Goal: Transaction & Acquisition: Subscribe to service/newsletter

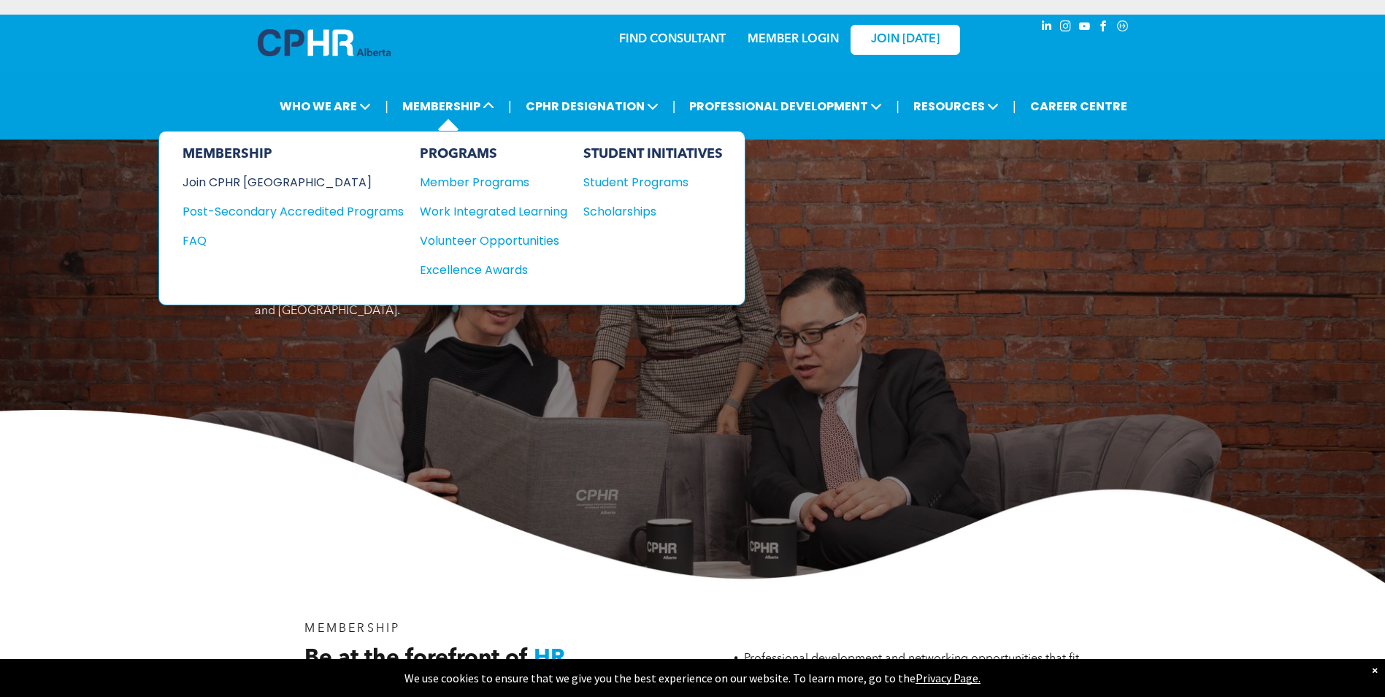
click at [268, 183] on div "Join CPHR [GEOGRAPHIC_DATA]" at bounding box center [282, 182] width 199 height 18
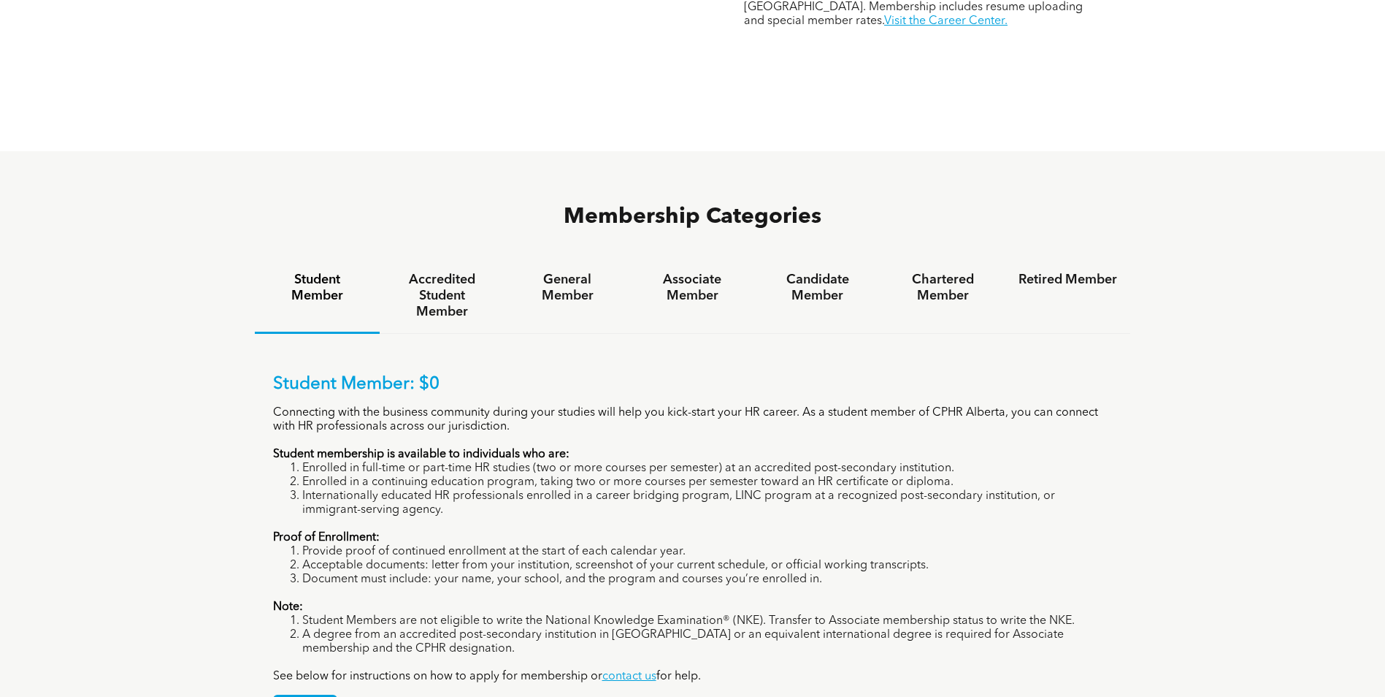
scroll to position [949, 0]
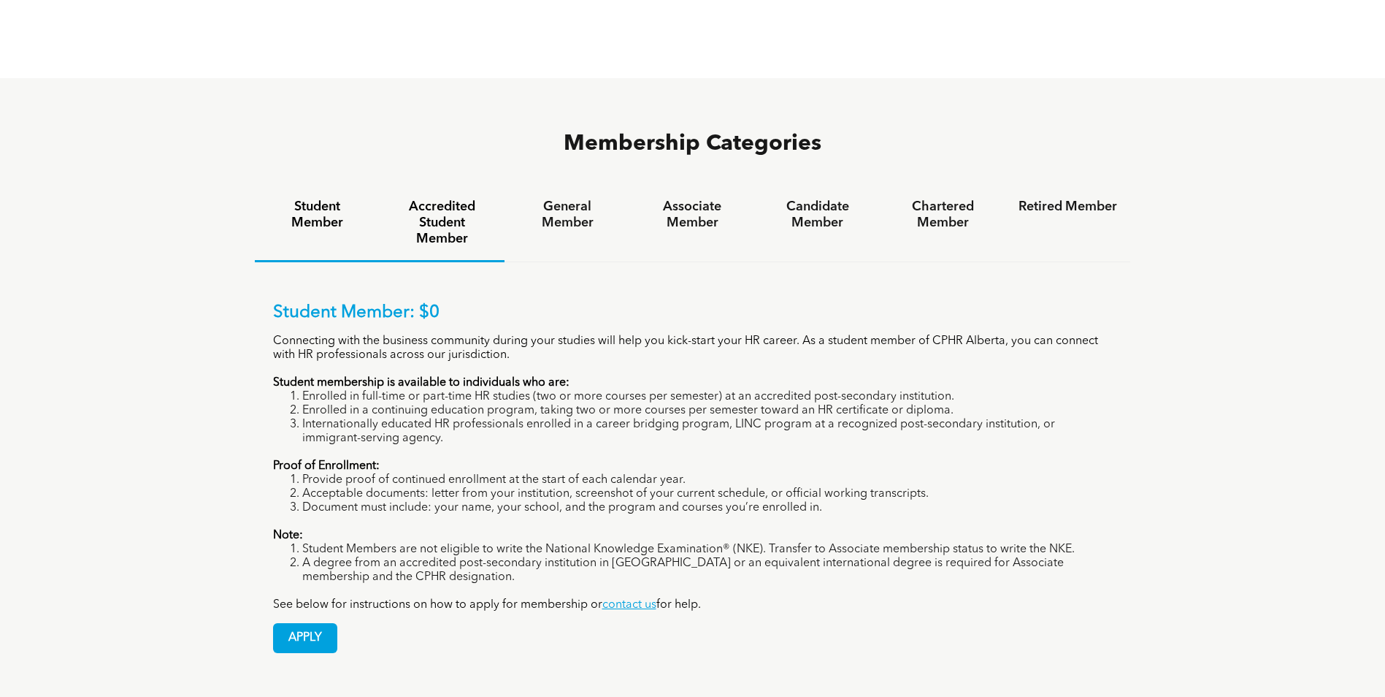
click at [443, 199] on h4 "Accredited Student Member" at bounding box center [442, 223] width 99 height 48
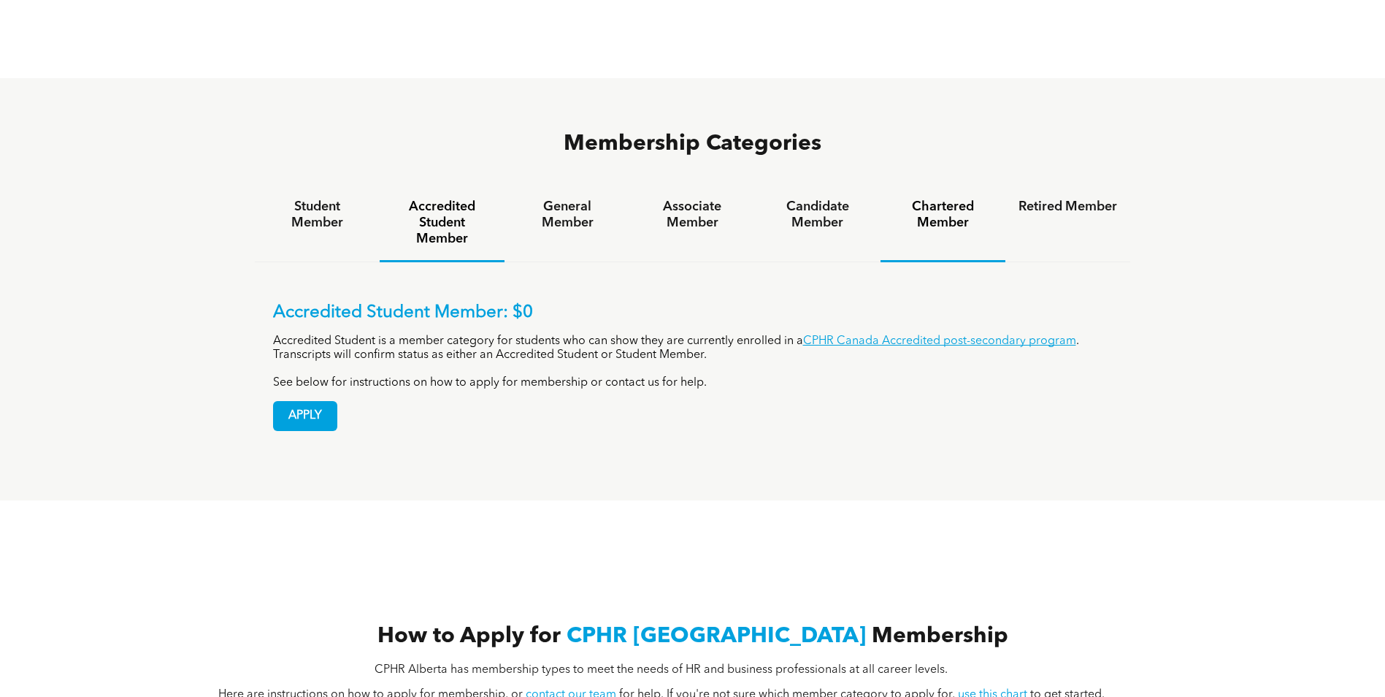
click at [949, 199] on h4 "Chartered Member" at bounding box center [943, 215] width 99 height 32
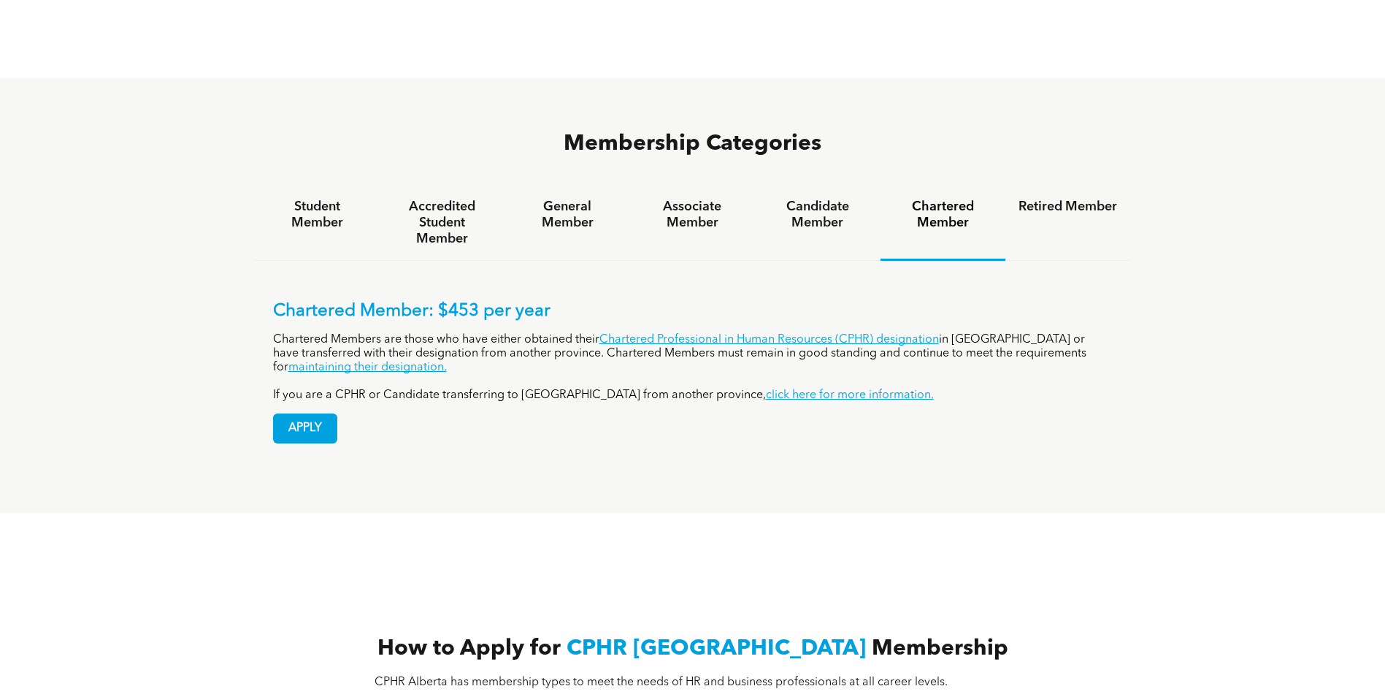
click at [940, 199] on h4 "Chartered Member" at bounding box center [943, 215] width 99 height 32
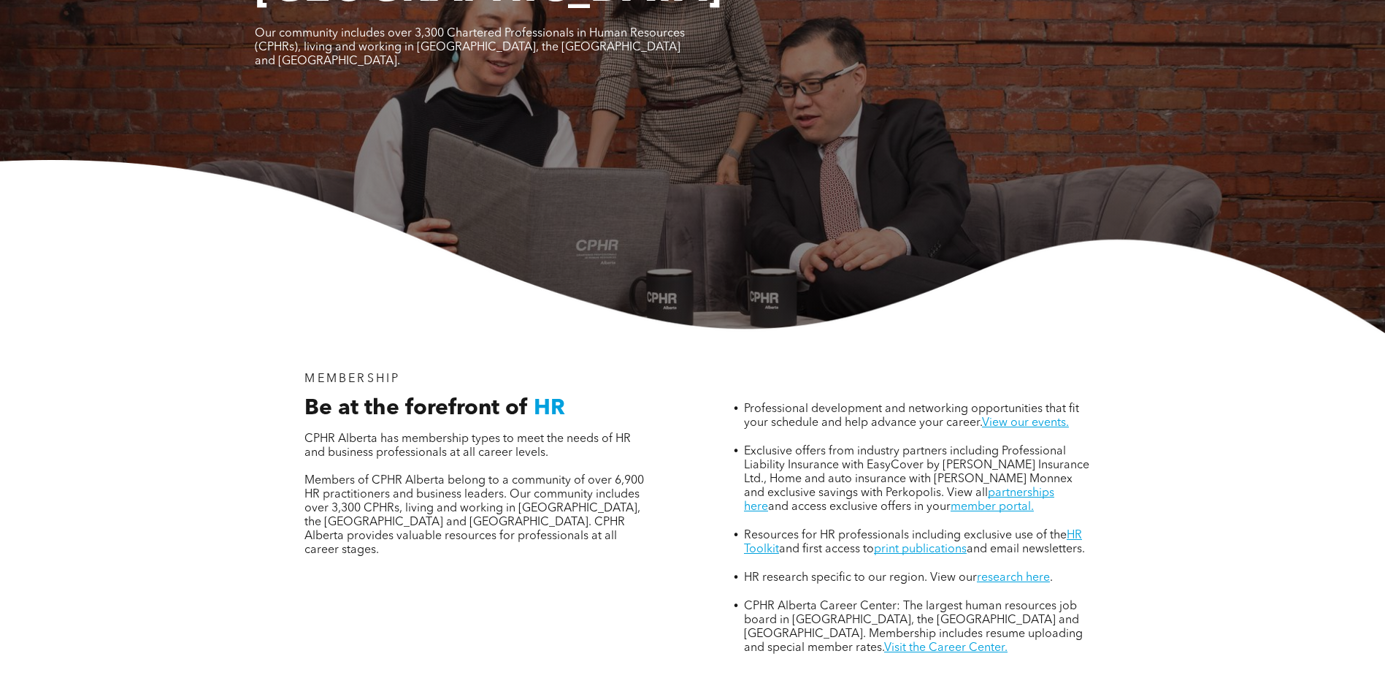
scroll to position [0, 0]
